Goal: Use online tool/utility: Use online tool/utility

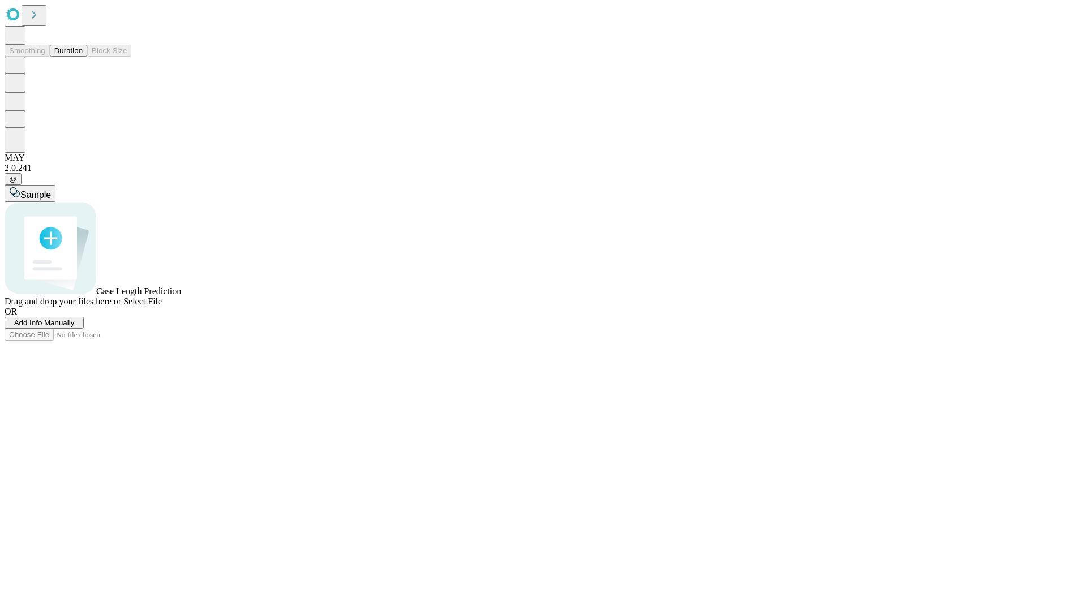
click at [83, 57] on button "Duration" at bounding box center [68, 51] width 37 height 12
click at [162, 306] on span "Select File" at bounding box center [142, 302] width 38 height 10
